Goal: Information Seeking & Learning: Learn about a topic

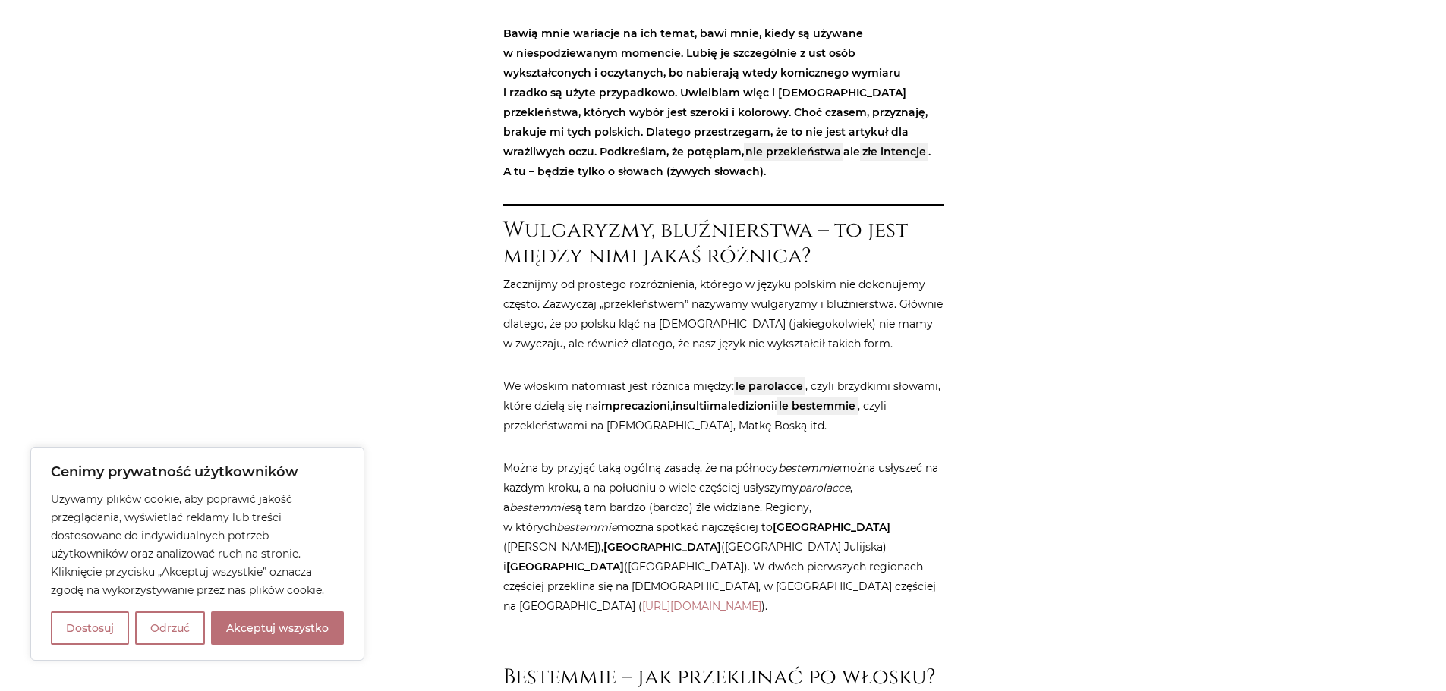
scroll to position [987, 0]
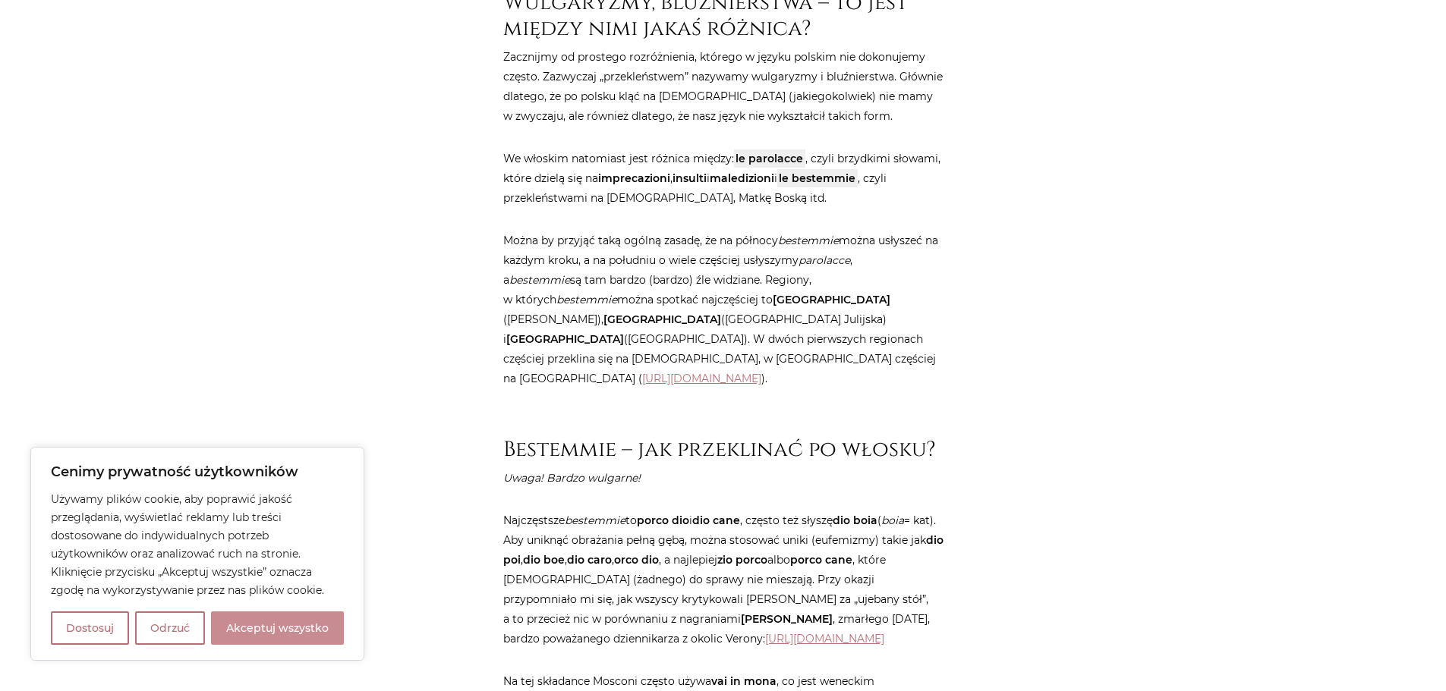
click at [279, 630] on button "Akceptuj wszystko" at bounding box center [277, 628] width 133 height 33
checkbox input "true"
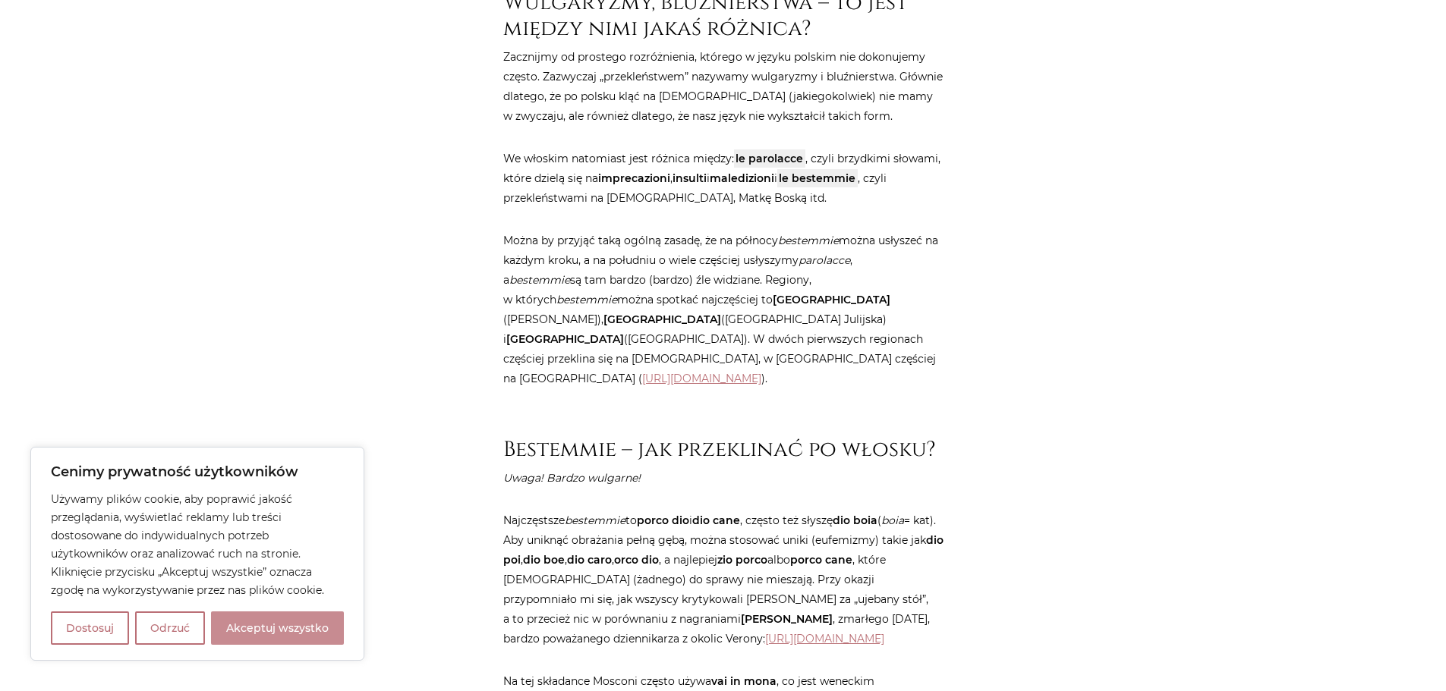
checkbox input "true"
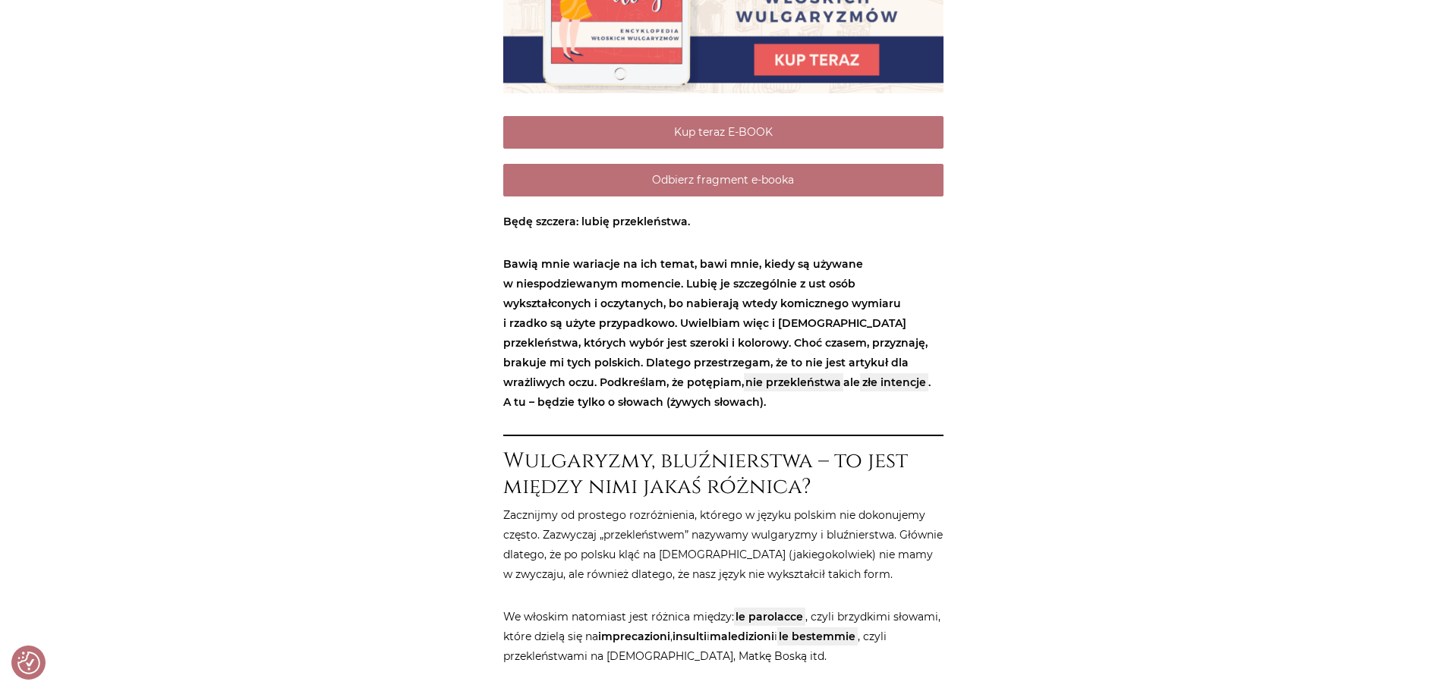
scroll to position [304, 0]
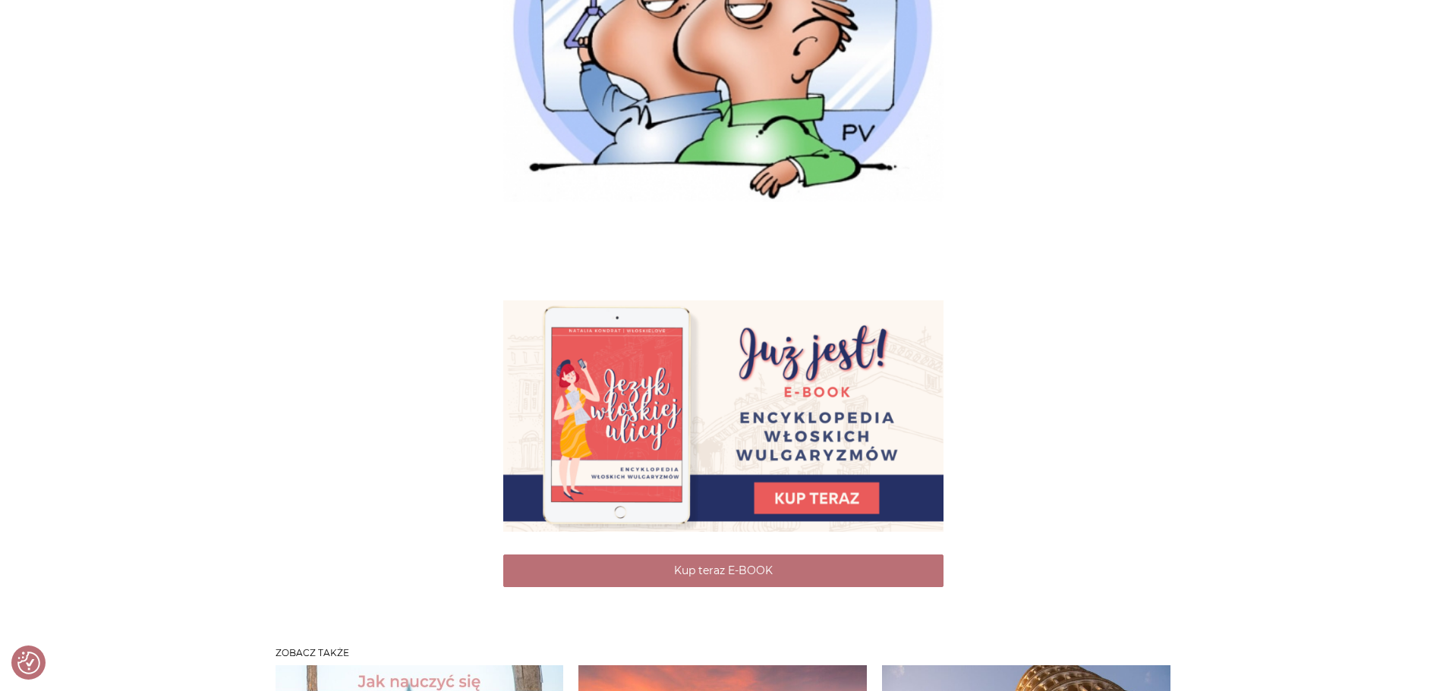
scroll to position [5389, 0]
